Goal: Task Accomplishment & Management: Manage account settings

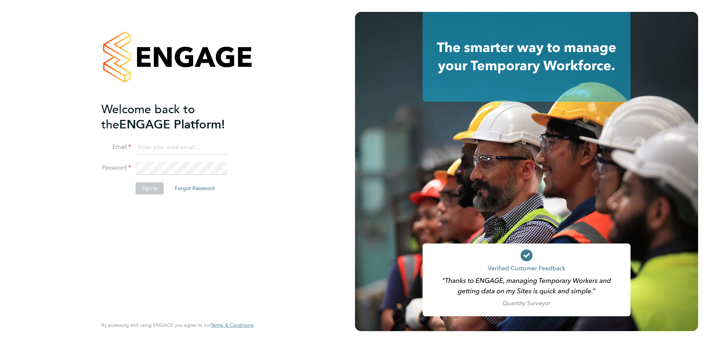
type input "[PERSON_NAME][EMAIL_ADDRESS][PERSON_NAME][DOMAIN_NAME]"
click at [148, 193] on button "Sign In" at bounding box center [149, 188] width 28 height 12
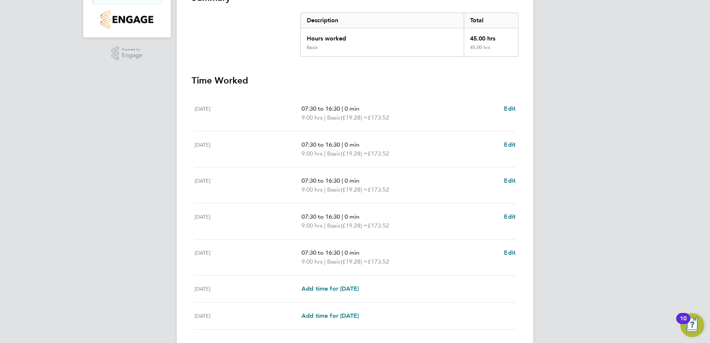
scroll to position [199, 0]
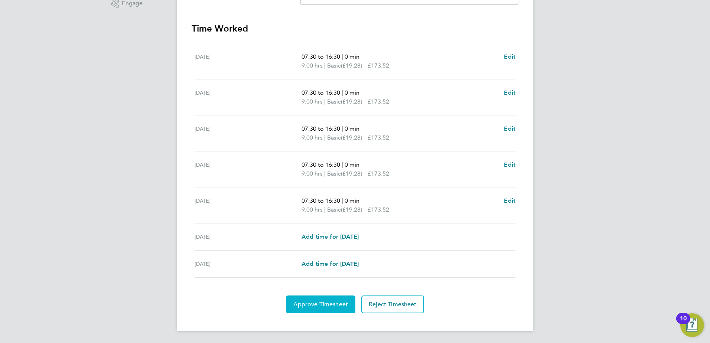
click at [304, 307] on span "Approve Timesheet" at bounding box center [320, 304] width 55 height 7
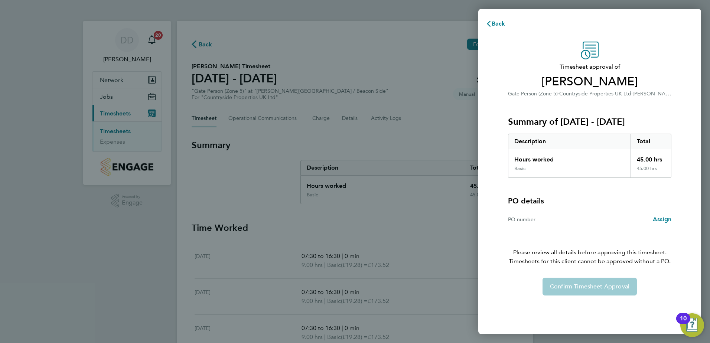
click at [619, 282] on div "Confirm Timesheet Approval" at bounding box center [589, 287] width 181 height 18
click at [613, 285] on div "Confirm Timesheet Approval" at bounding box center [589, 287] width 181 height 18
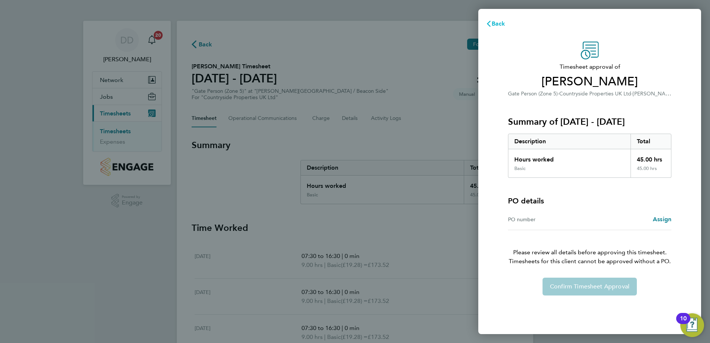
click at [494, 25] on span "Back" at bounding box center [498, 23] width 14 height 7
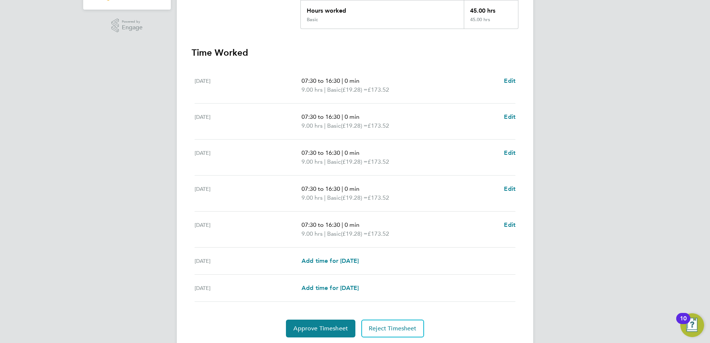
scroll to position [199, 0]
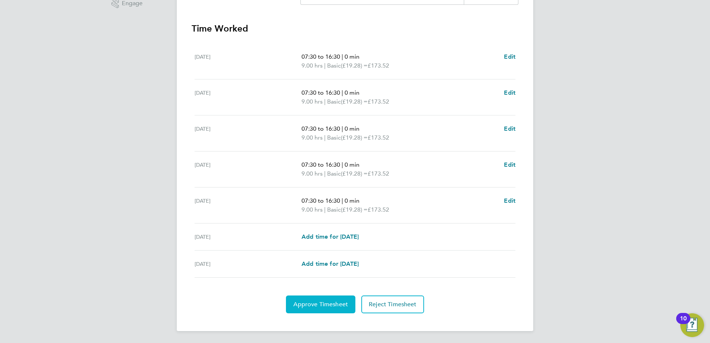
click at [306, 311] on button "Approve Timesheet" at bounding box center [320, 304] width 69 height 18
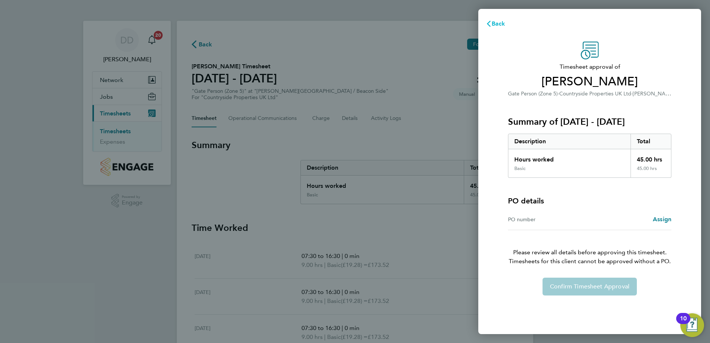
click at [502, 22] on span "Back" at bounding box center [498, 23] width 14 height 7
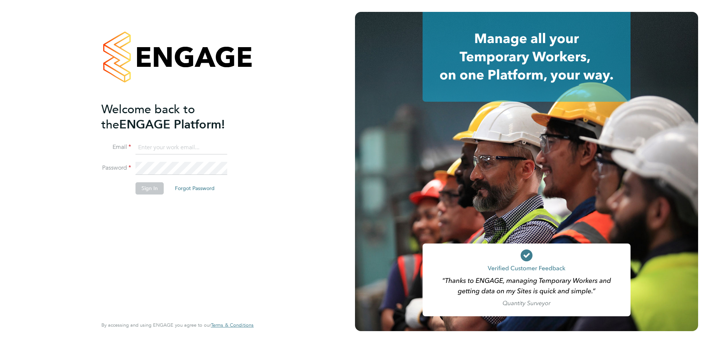
type input "david.dodd@vistry.co.uk"
click at [167, 226] on div "Welcome back to the ENGAGE Platform! Email david.dodd@vistry.co.uk Password Sig…" at bounding box center [173, 209] width 145 height 214
click at [155, 186] on button "Sign In" at bounding box center [149, 188] width 28 height 12
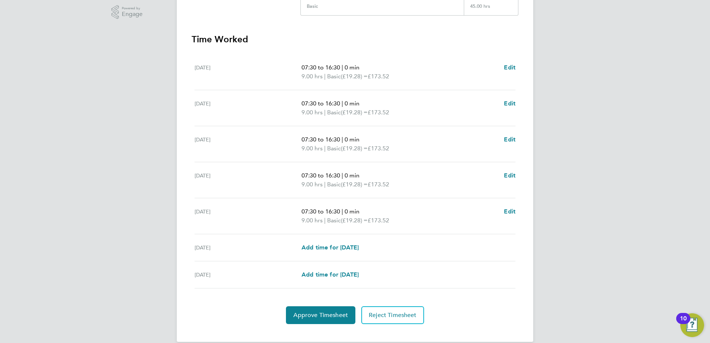
scroll to position [199, 0]
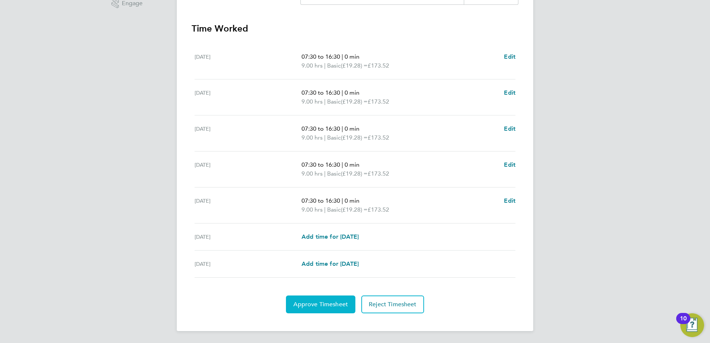
click at [351, 300] on button "Approve Timesheet" at bounding box center [320, 304] width 69 height 18
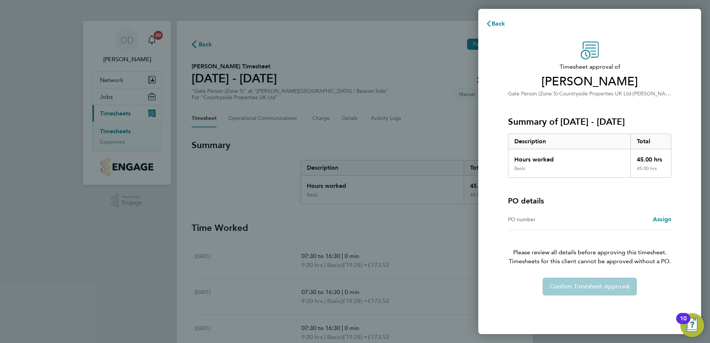
click at [605, 285] on div "Confirm Timesheet Approval" at bounding box center [589, 287] width 181 height 18
